Goal: Information Seeking & Learning: Learn about a topic

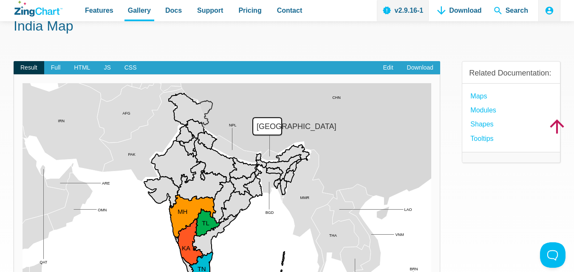
scroll to position [85, 0]
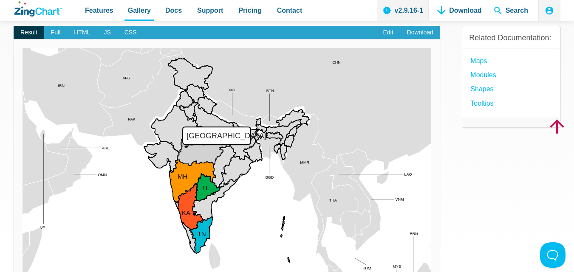
click at [23, 272] on area "Madhya Pradesh" at bounding box center [23, 273] width 0 height 0
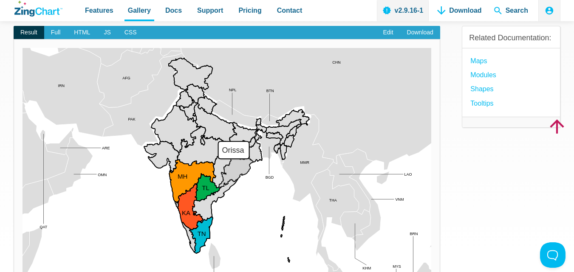
click at [23, 272] on area "Orissa" at bounding box center [23, 273] width 0 height 0
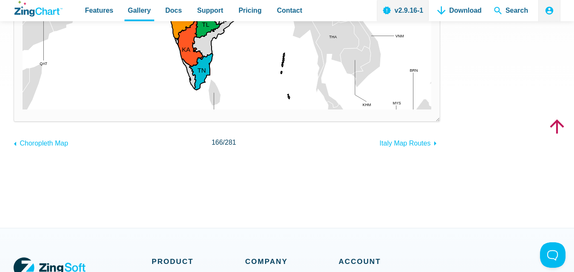
scroll to position [170, 0]
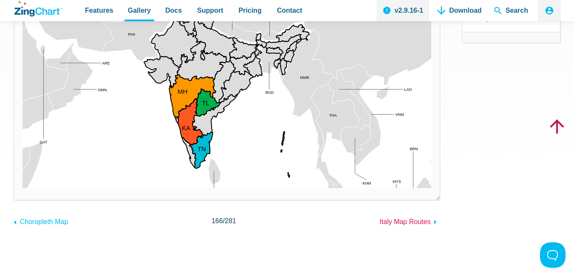
click at [422, 219] on span "Italy Map Routes" at bounding box center [404, 221] width 51 height 7
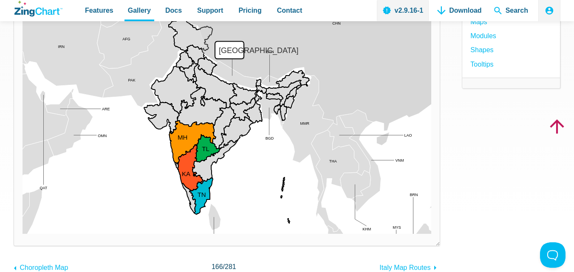
scroll to position [127, 0]
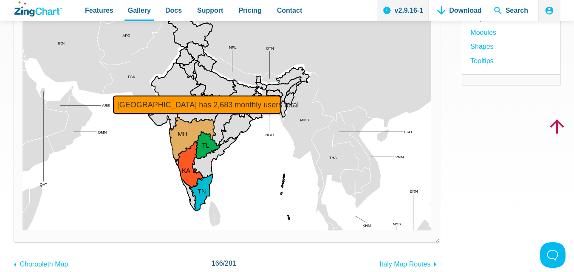
click at [23, 231] on area "Maharashtra has 2,683 monthly users total" at bounding box center [23, 231] width 0 height 0
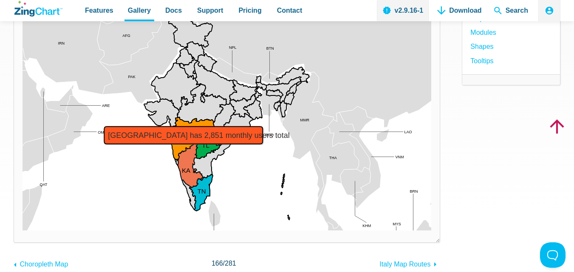
click at [23, 231] on area "Karnataka has 2,851 monthly users total" at bounding box center [23, 231] width 0 height 0
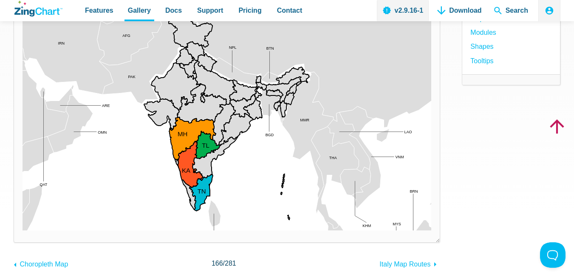
click at [23, 231] on area "Karnataka has 2,851 monthly users total" at bounding box center [23, 231] width 0 height 0
click at [23, 231] on area "Chhattisgarh" at bounding box center [23, 231] width 0 height 0
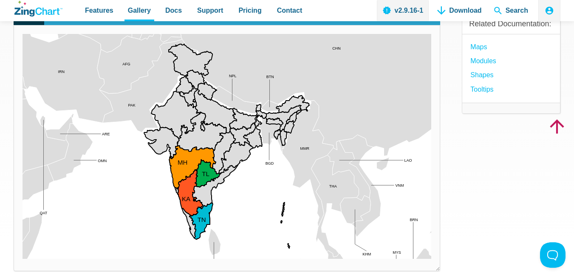
scroll to position [85, 0]
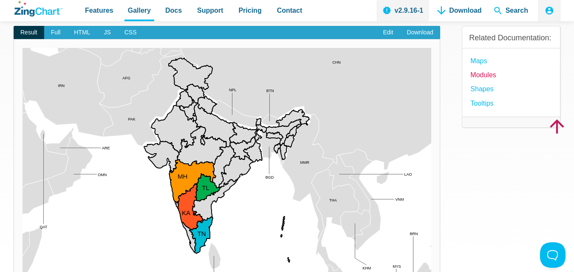
click at [490, 74] on link "modules" at bounding box center [482, 74] width 25 height 11
click at [99, 11] on span "Features" at bounding box center [99, 10] width 28 height 11
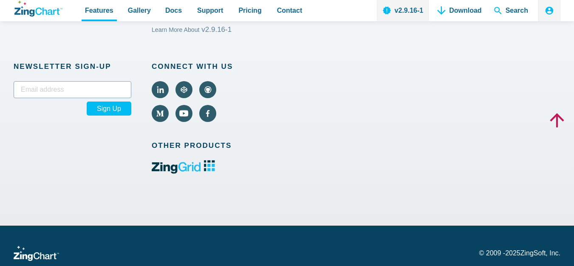
scroll to position [2265, 0]
